Goal: Ask a question

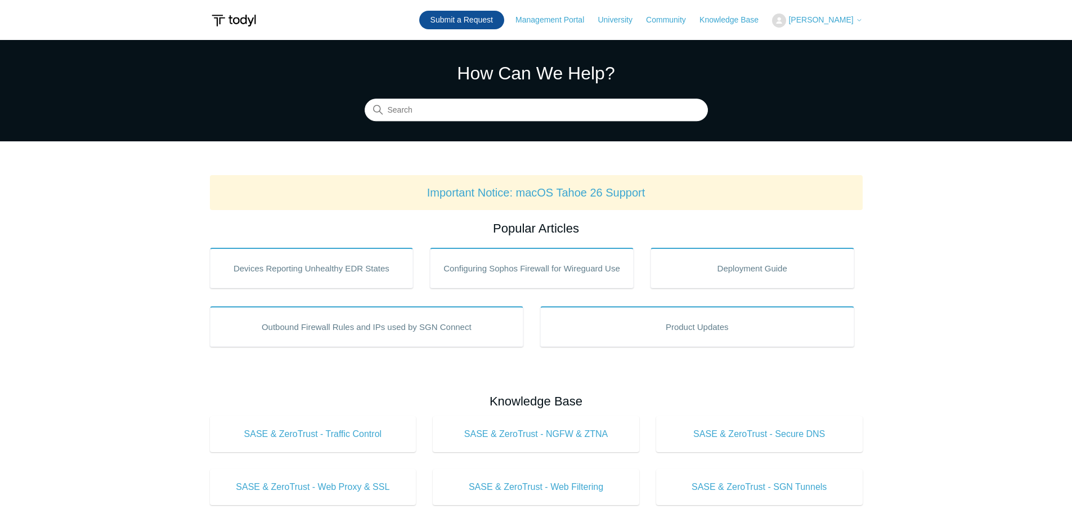
click at [475, 12] on link "Submit a Request" at bounding box center [461, 20] width 85 height 19
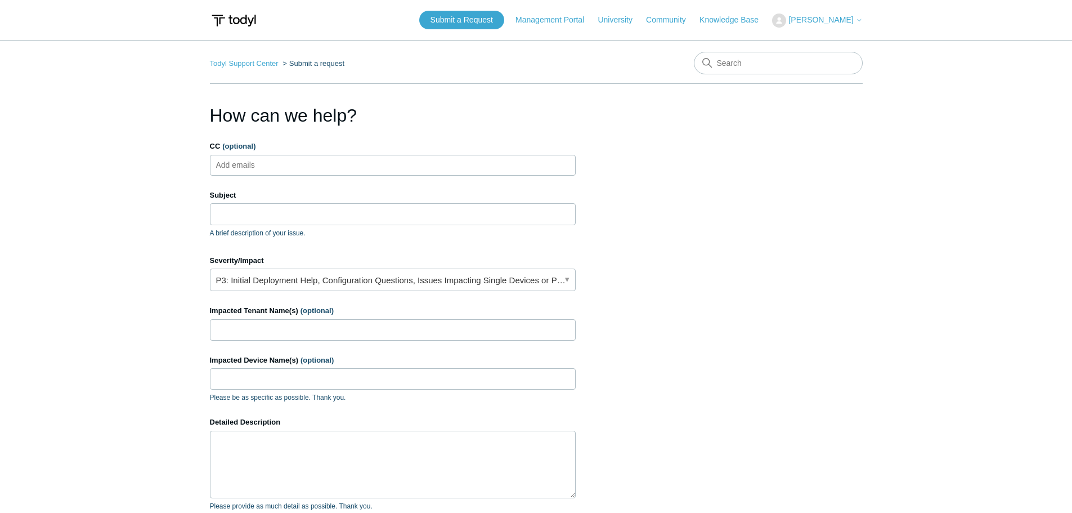
click at [243, 167] on input "CC (optional)" at bounding box center [245, 164] width 67 height 17
type input "[EMAIL_ADDRESS][DOMAIN_NAME]"
click at [257, 216] on input "Subject" at bounding box center [393, 213] width 366 height 21
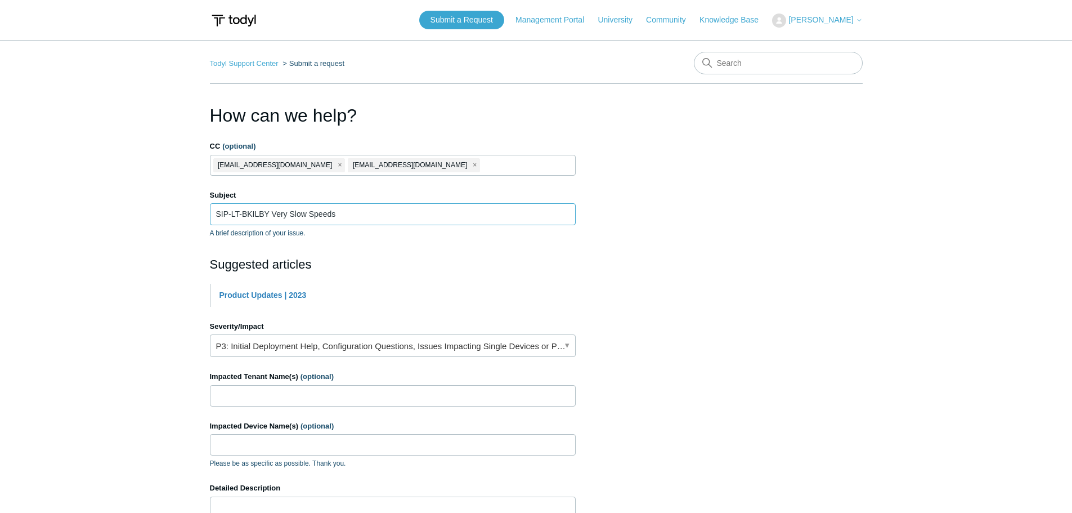
type input "SIP-LT-BKILBY Very Slow Speeds"
click at [544, 349] on link "P3: Initial Deployment Help, Configuration Questions, Issues Impacting Single D…" at bounding box center [393, 345] width 366 height 23
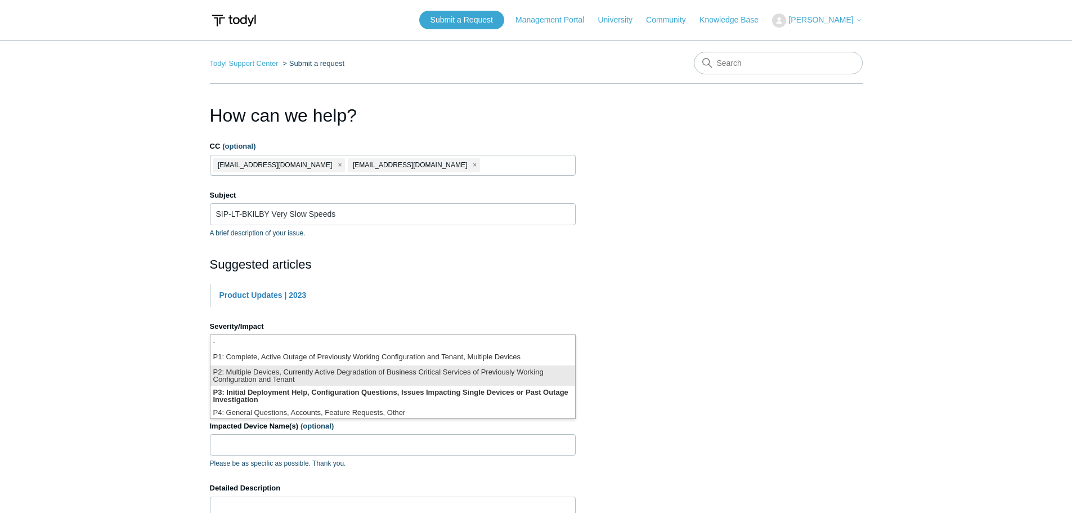
scroll to position [3, 0]
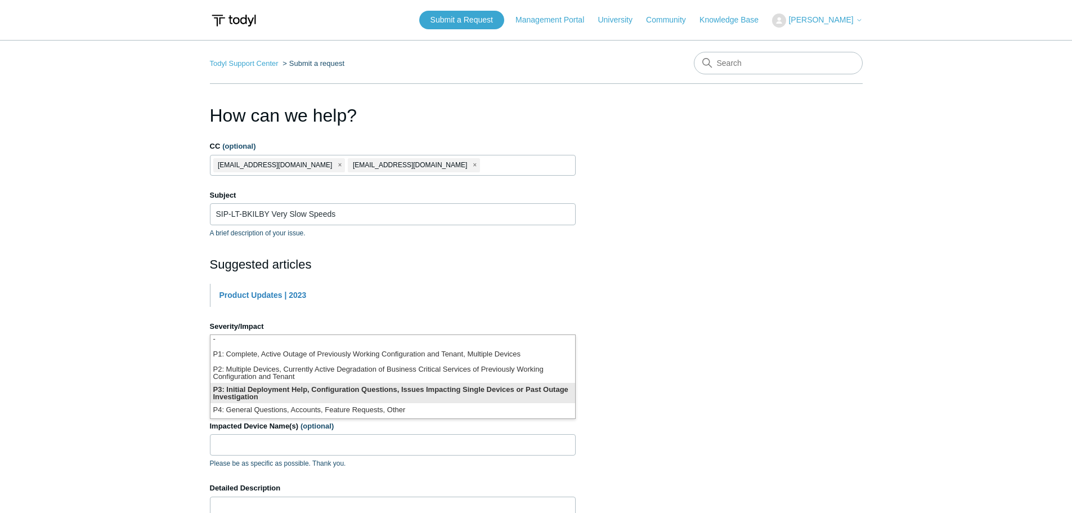
click at [390, 392] on li "P3: Initial Deployment Help, Configuration Questions, Issues Impacting Single D…" at bounding box center [392, 393] width 365 height 20
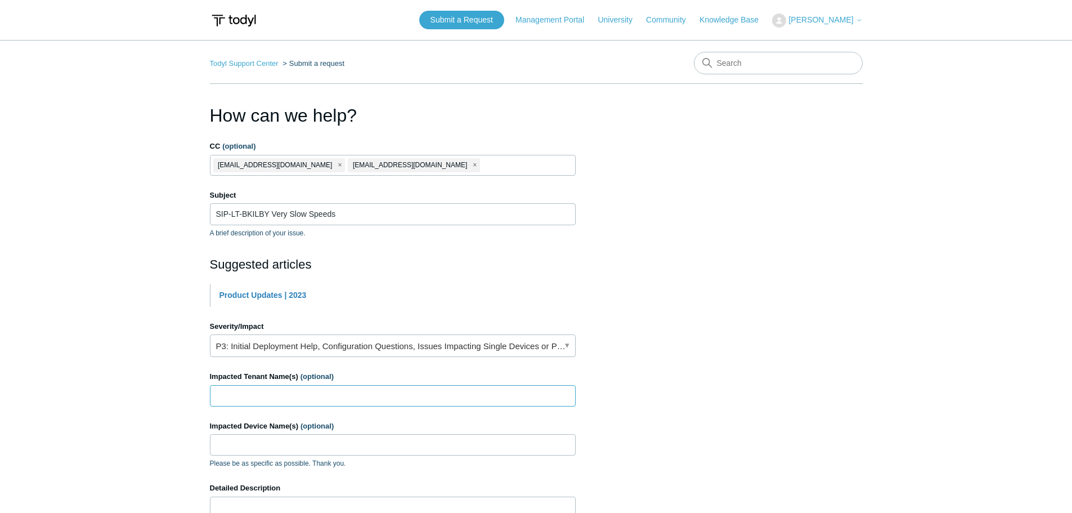
click at [268, 390] on input "Impacted Tenant Name(s) (optional)" at bounding box center [393, 395] width 366 height 21
type input "SIP Oasis Internal"
click at [272, 445] on input "Impacted Device Name(s) (optional)" at bounding box center [393, 444] width 366 height 21
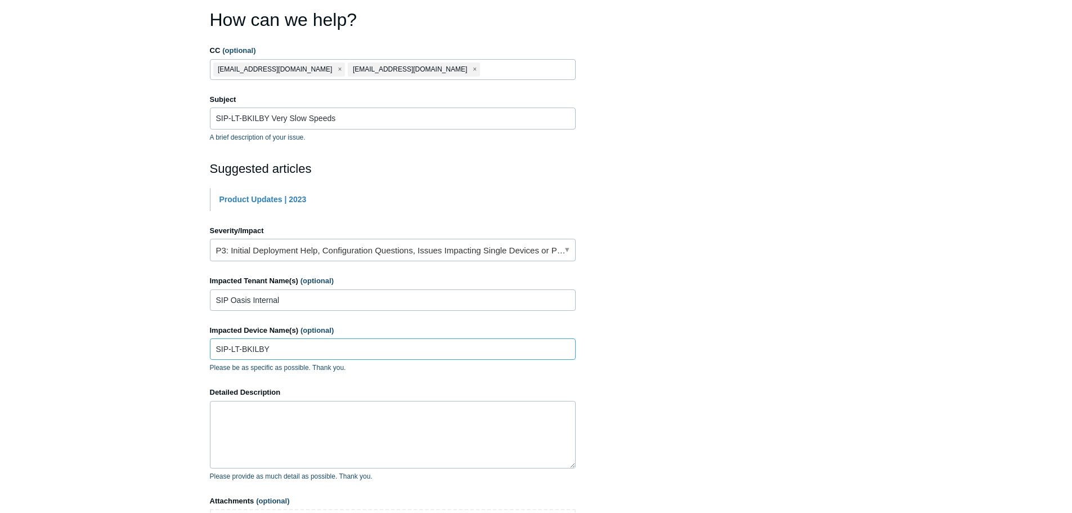
scroll to position [113, 0]
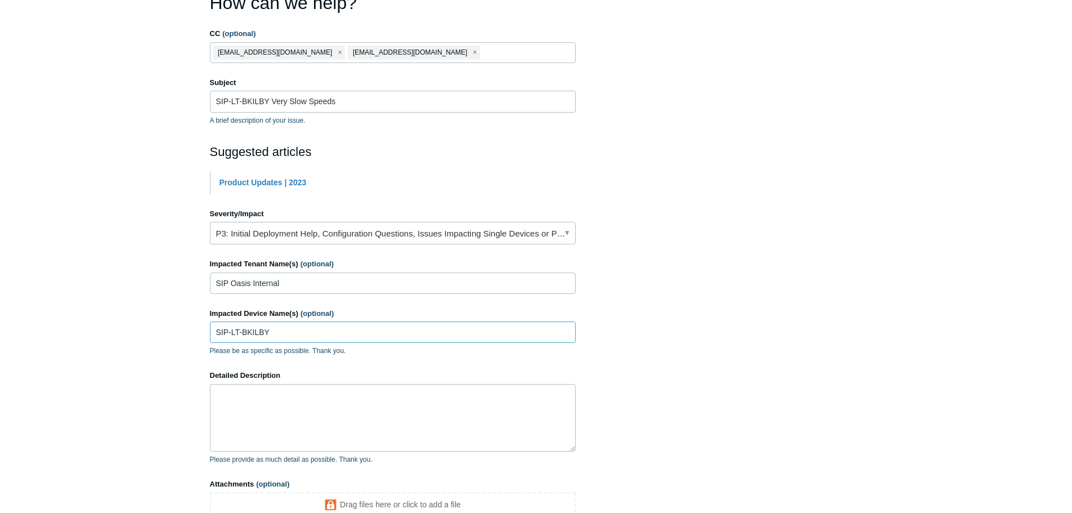
type input "SIP-LT-BKILBY"
click at [266, 401] on textarea "Detailed Description" at bounding box center [393, 418] width 366 height 68
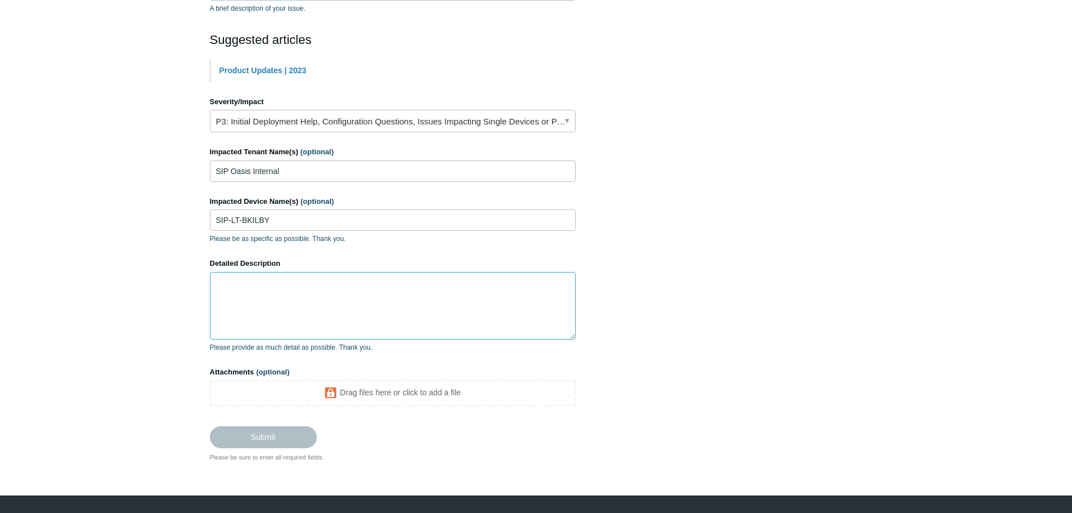
scroll to position [225, 0]
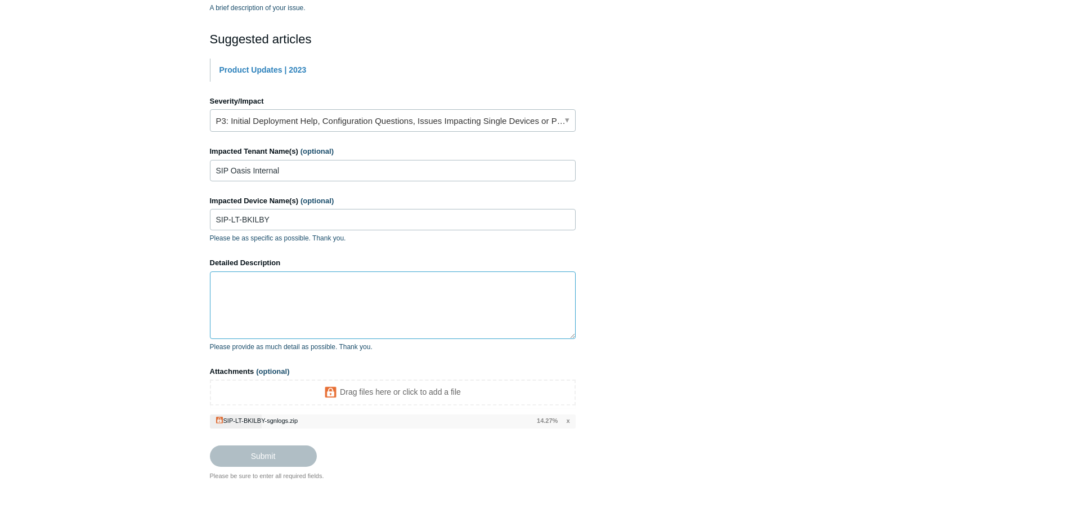
click at [273, 285] on textarea "Detailed Description" at bounding box center [393, 305] width 366 height 68
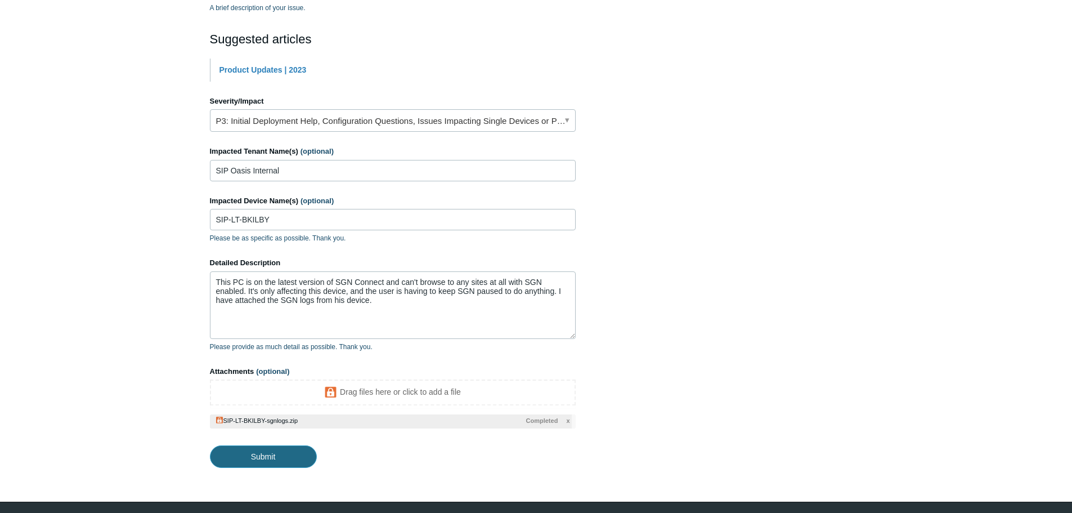
click at [262, 458] on input "Submit" at bounding box center [263, 456] width 107 height 23
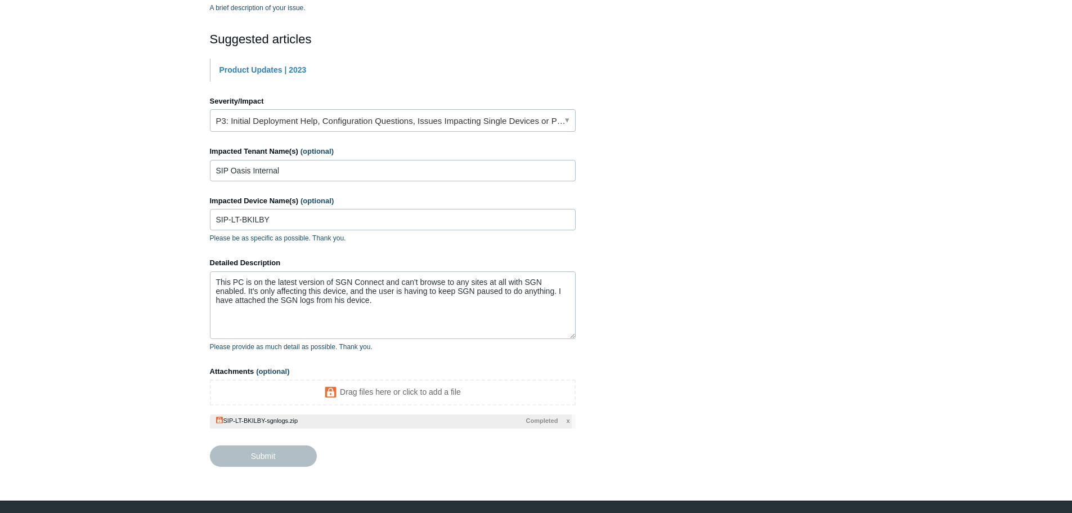
type textarea "This PC is on the latest version of SGN Connect and can't browse to any sites a…"
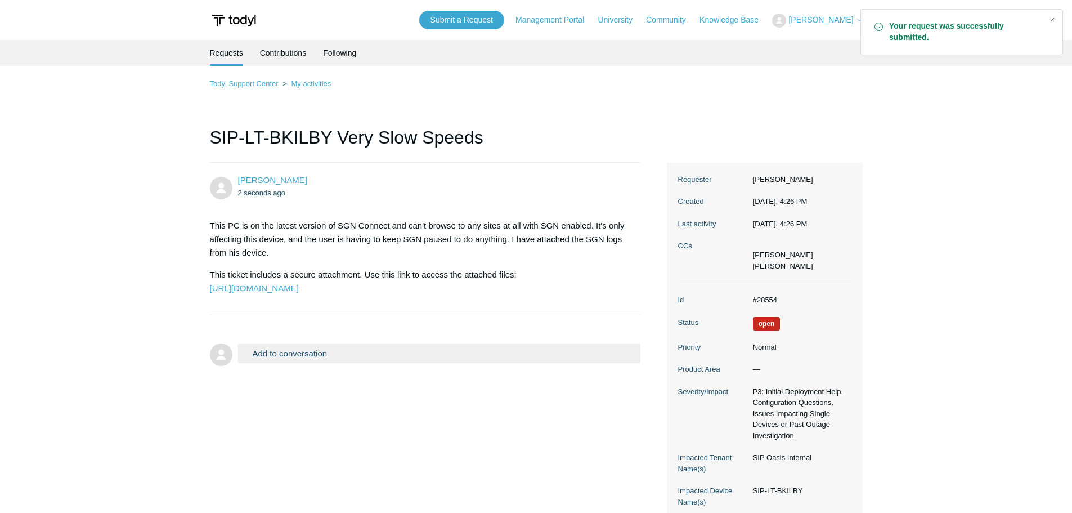
click at [267, 232] on p "This PC is on the latest version of SGN Connect and can't browse to any sites a…" at bounding box center [420, 239] width 420 height 41
click at [265, 240] on p "This PC is on the latest version of SGN Connect and can't browse to any sites a…" at bounding box center [420, 239] width 420 height 41
click at [254, 259] on p "This PC is on the latest version of SGN Connect and can't browse to any sites a…" at bounding box center [420, 239] width 420 height 41
click at [259, 254] on p "This PC is on the latest version of SGN Connect and can't browse to any sites a…" at bounding box center [420, 239] width 420 height 41
click at [234, 226] on p "This PC is on the latest version of SGN Connect and can't browse to any sites a…" at bounding box center [420, 239] width 420 height 41
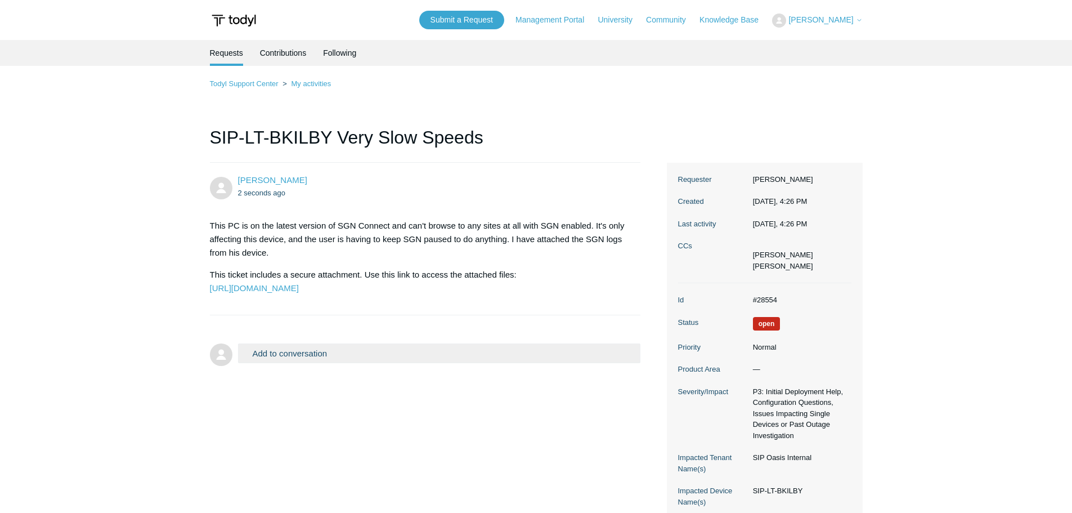
click at [321, 135] on h1 "SIP-LT-BKILBY Very Slow Speeds" at bounding box center [425, 143] width 431 height 39
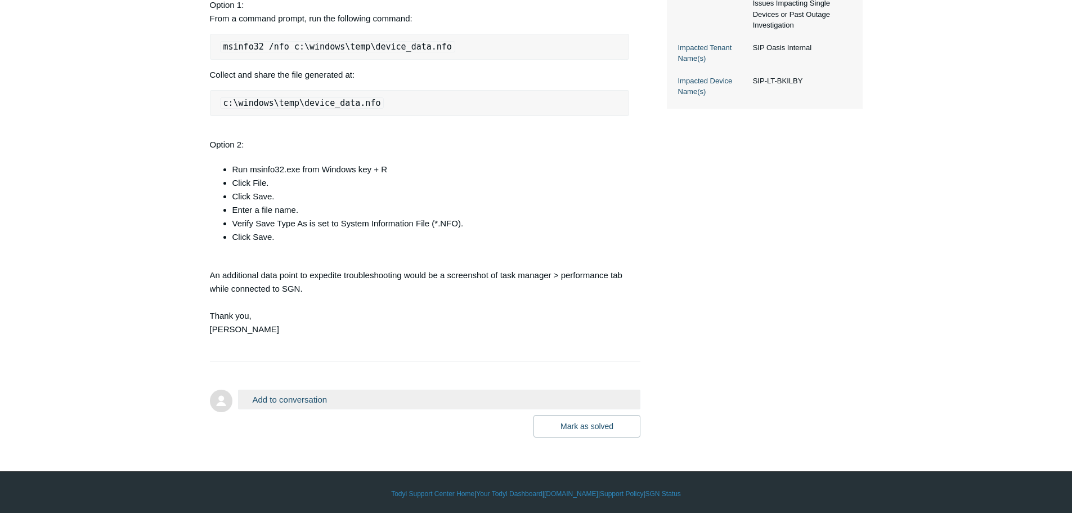
scroll to position [450, 0]
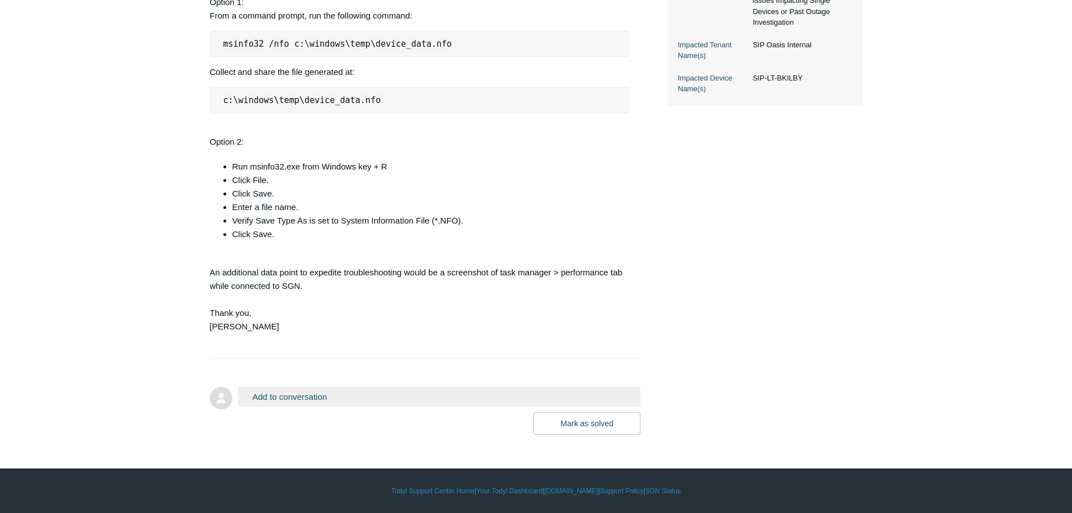
click at [292, 227] on li "Verify Save Type As is set to System Information File (*.NFO)." at bounding box center [430, 221] width 397 height 14
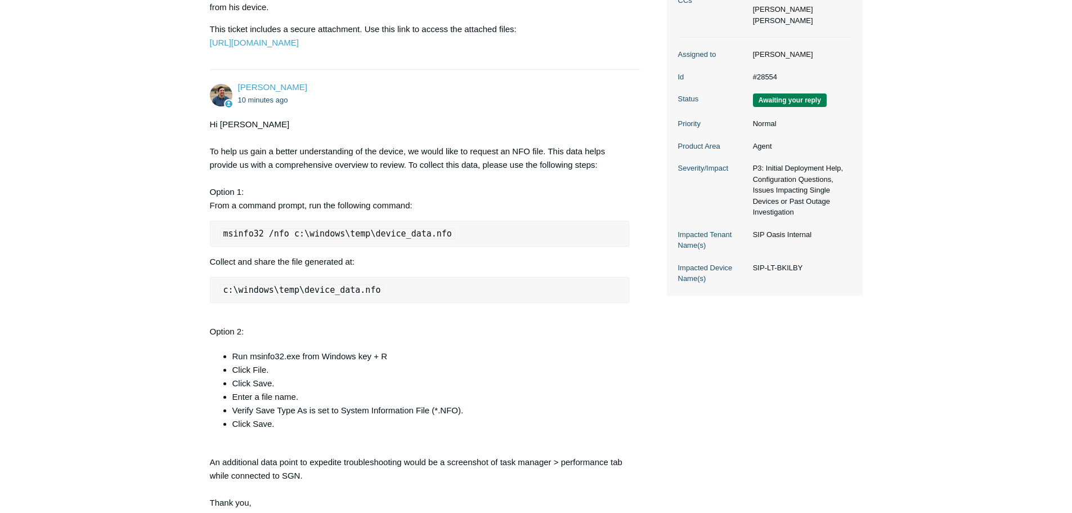
scroll to position [225, 0]
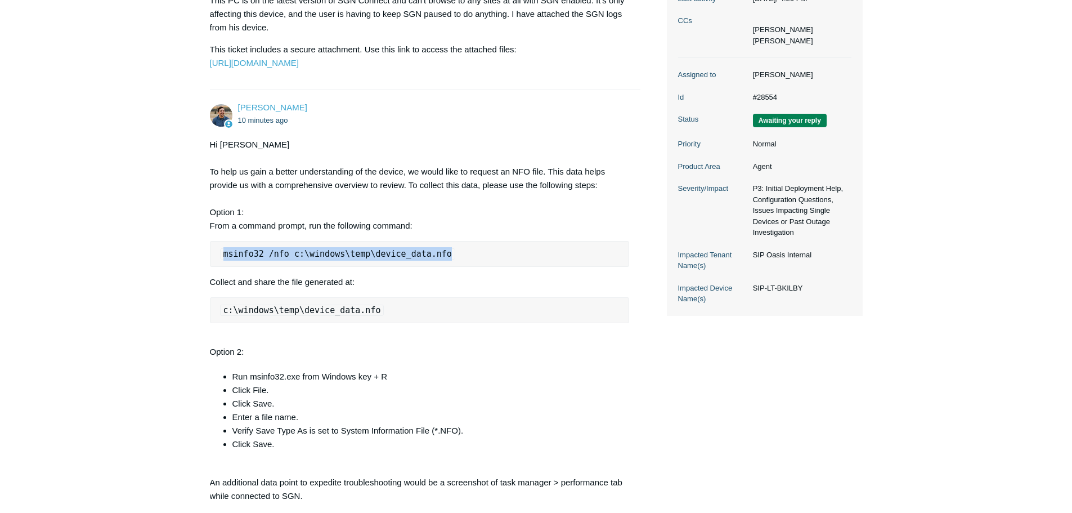
drag, startPoint x: 433, startPoint y: 280, endPoint x: 223, endPoint y: 285, distance: 209.4
click at [223, 259] on code "msinfo32 /nfo c:\windows\temp\device_data.nfo" at bounding box center [337, 253] width 235 height 11
copy code "msinfo32 /nfo c:\windows\temp\device_data.nfo"
click at [436, 200] on div "Hi Luke To help us gain a better understanding of the device, we would like to …" at bounding box center [420, 347] width 420 height 419
click at [309, 198] on div "Hi Luke To help us gain a better understanding of the device, we would like to …" at bounding box center [420, 347] width 420 height 419
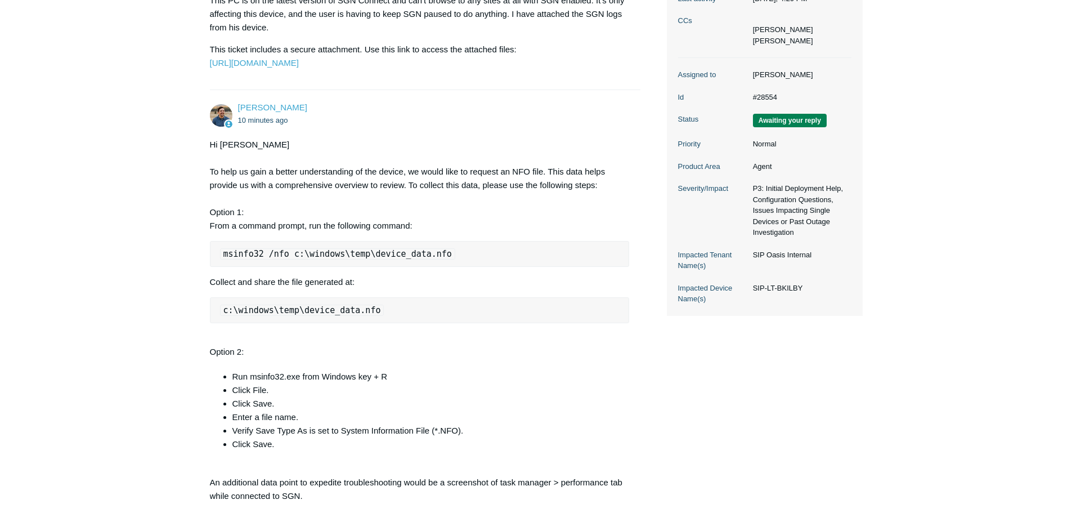
click at [316, 211] on div "Hi Luke To help us gain a better understanding of the device, we would like to …" at bounding box center [420, 347] width 420 height 419
click at [226, 239] on div "Hi Luke To help us gain a better understanding of the device, we would like to …" at bounding box center [420, 347] width 420 height 419
click at [228, 250] on div "Hi Luke To help us gain a better understanding of the device, we would like to …" at bounding box center [420, 347] width 420 height 419
click at [223, 309] on div "Hi Luke To help us gain a better understanding of the device, we would like to …" at bounding box center [420, 347] width 420 height 419
click at [219, 378] on div "Hi Luke To help us gain a better understanding of the device, we would like to …" at bounding box center [420, 347] width 420 height 419
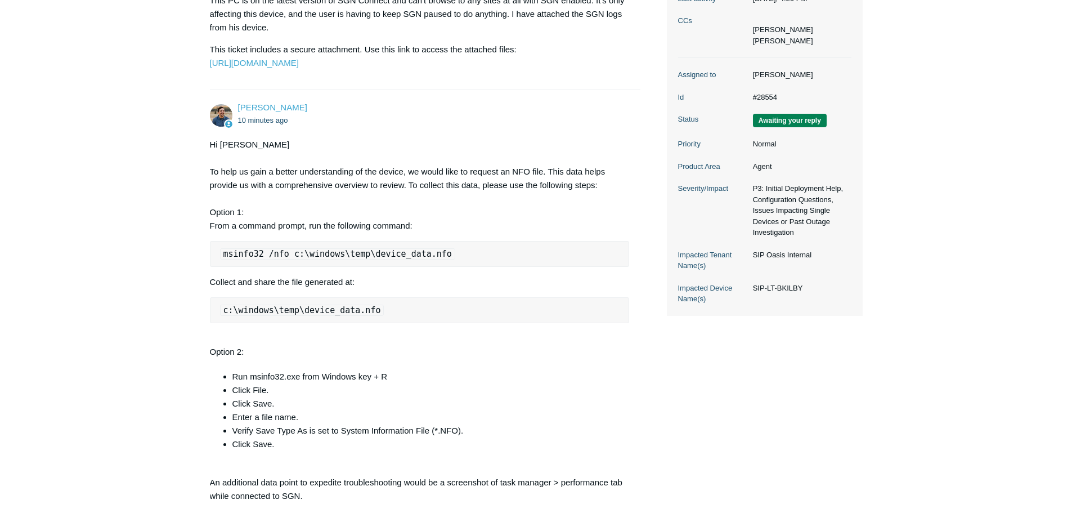
click at [237, 383] on li "Run msinfo32.exe from Windows key + R" at bounding box center [430, 377] width 397 height 14
click at [239, 397] on li "Click File." at bounding box center [430, 390] width 397 height 14
click at [239, 410] on li "Click Save." at bounding box center [430, 404] width 397 height 14
click at [241, 424] on li "Enter a file name." at bounding box center [430, 417] width 397 height 14
click at [243, 437] on li "Verify Save Type As is set to System Information File (*.NFO)." at bounding box center [430, 431] width 397 height 14
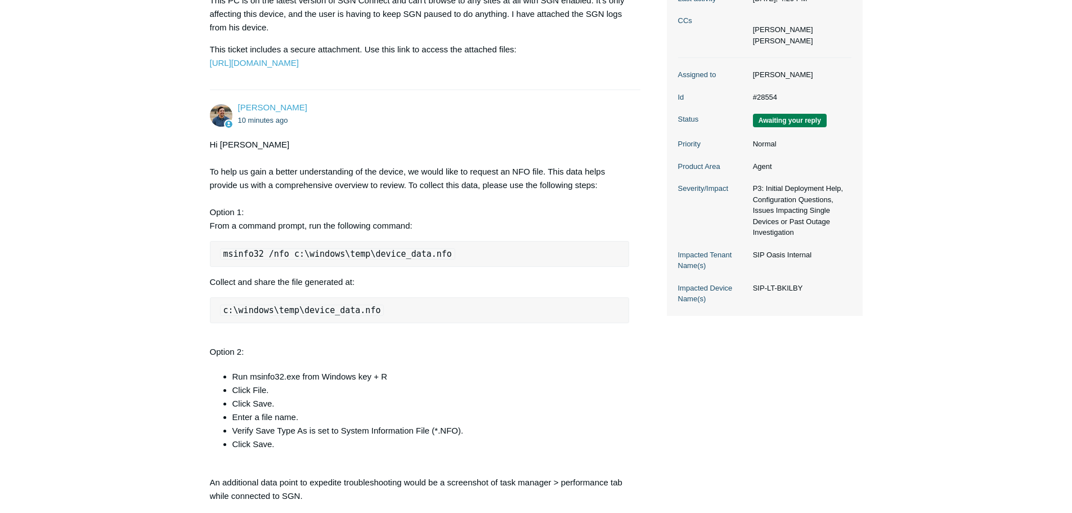
click at [241, 451] on li "Click Save." at bounding box center [430, 444] width 397 height 14
click at [191, 492] on main "Requests Contributions Following Todyl Support Center My activities SIP-LT-BKIL…" at bounding box center [536, 229] width 1072 height 829
click at [152, 425] on main "Requests Contributions Following Todyl Support Center My activities SIP-LT-BKIL…" at bounding box center [536, 229] width 1072 height 829
click at [181, 328] on main "Requests Contributions Following Todyl Support Center My activities SIP-LT-BKIL…" at bounding box center [536, 229] width 1072 height 829
click at [286, 23] on p "This PC is on the latest version of SGN Connect and can't browse to any sites a…" at bounding box center [420, 14] width 420 height 41
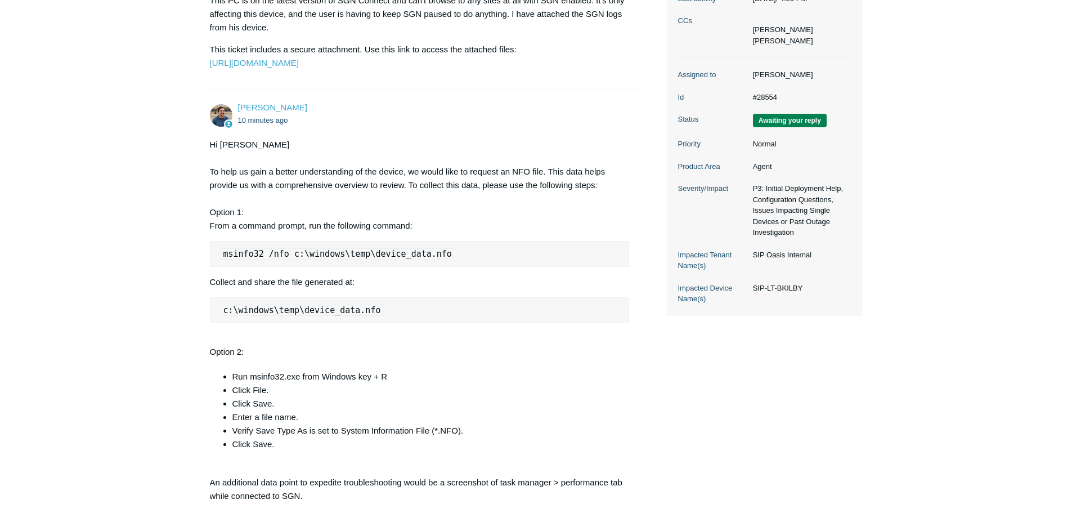
click at [316, 186] on div "Hi Luke To help us gain a better understanding of the device, we would like to …" at bounding box center [420, 347] width 420 height 419
click at [317, 198] on div "Hi Luke To help us gain a better understanding of the device, we would like to …" at bounding box center [420, 347] width 420 height 419
click at [315, 212] on div "Hi Luke To help us gain a better understanding of the device, we would like to …" at bounding box center [420, 347] width 420 height 419
click at [316, 213] on div "Hi Luke To help us gain a better understanding of the device, we would like to …" at bounding box center [420, 347] width 420 height 419
click at [319, 199] on div "Hi Luke To help us gain a better understanding of the device, we would like to …" at bounding box center [420, 347] width 420 height 419
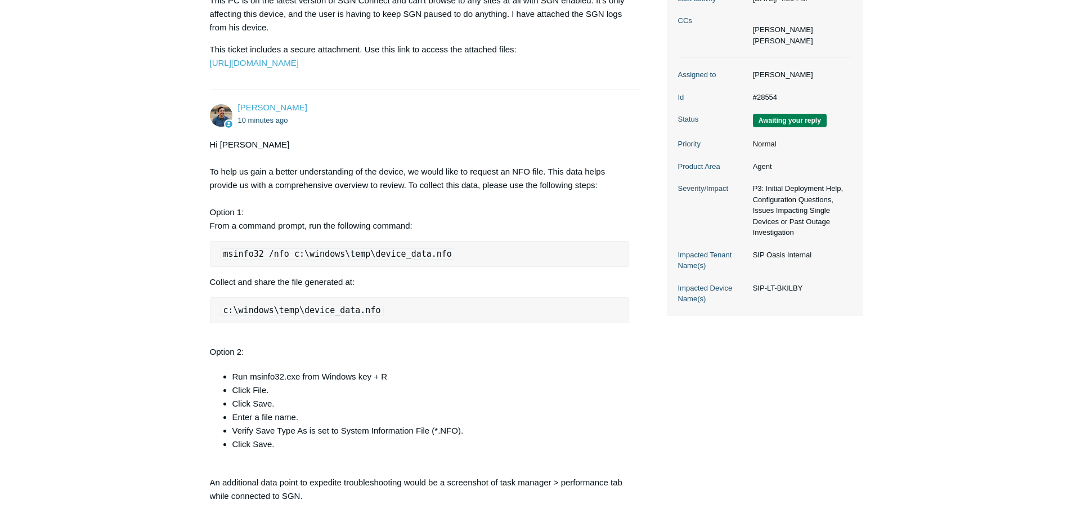
click at [320, 186] on div "Hi Luke To help us gain a better understanding of the device, we would like to …" at bounding box center [420, 347] width 420 height 419
click at [324, 259] on code "msinfo32 /nfo c:\windows\temp\device_data.nfo" at bounding box center [337, 253] width 235 height 11
copy code "msinfo32 /nfo c:\windows\temp\device_data.nfo"
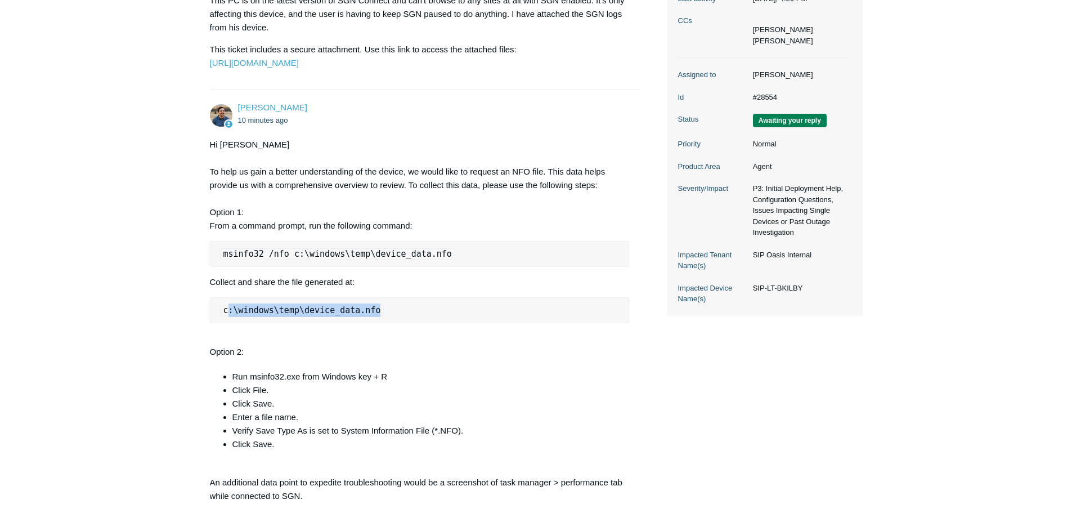
drag, startPoint x: 366, startPoint y: 338, endPoint x: 229, endPoint y: 337, distance: 136.7
click at [229, 316] on code "c:\windows\temp\device_data.nfo" at bounding box center [302, 309] width 164 height 11
